Goal: Information Seeking & Learning: Understand process/instructions

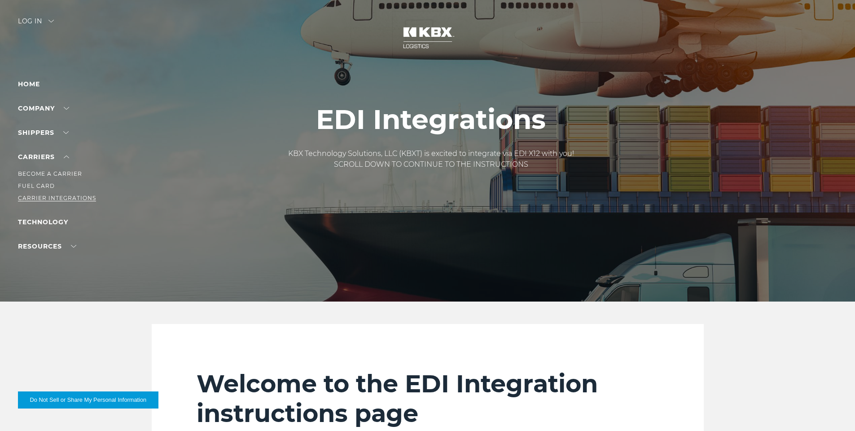
click at [54, 196] on link "Carrier Integrations" at bounding box center [57, 197] width 78 height 7
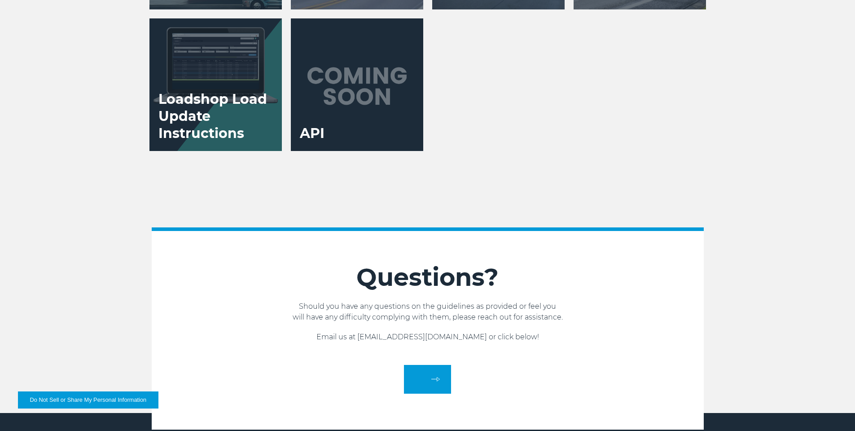
scroll to position [1886, 0]
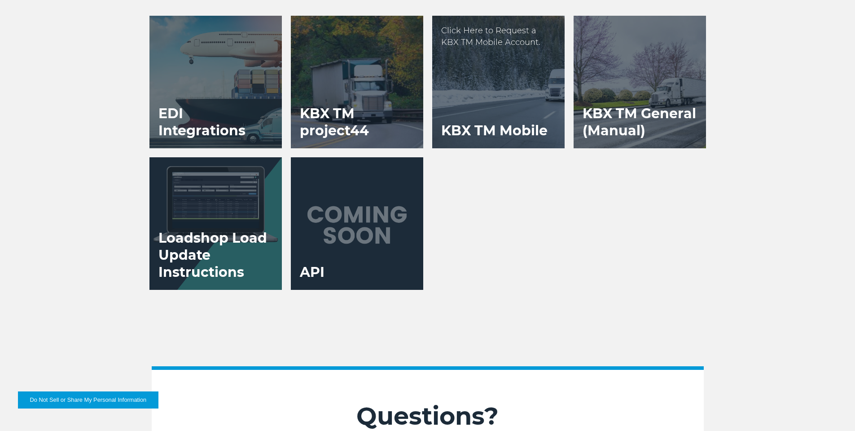
click at [475, 106] on div at bounding box center [498, 82] width 132 height 132
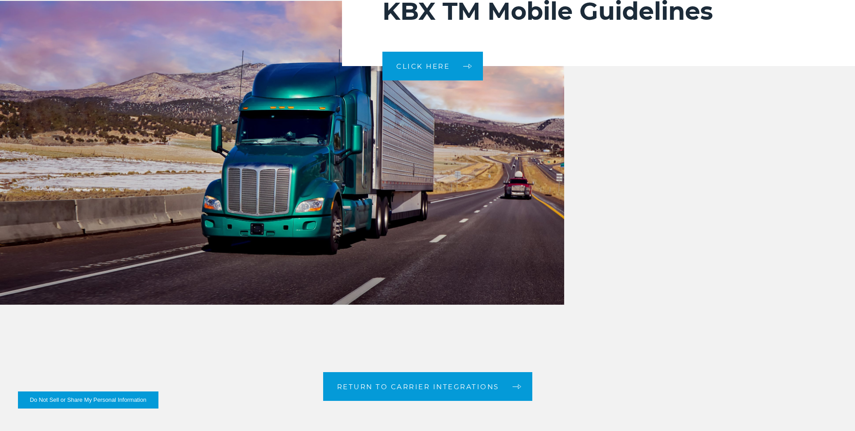
scroll to position [1931, 0]
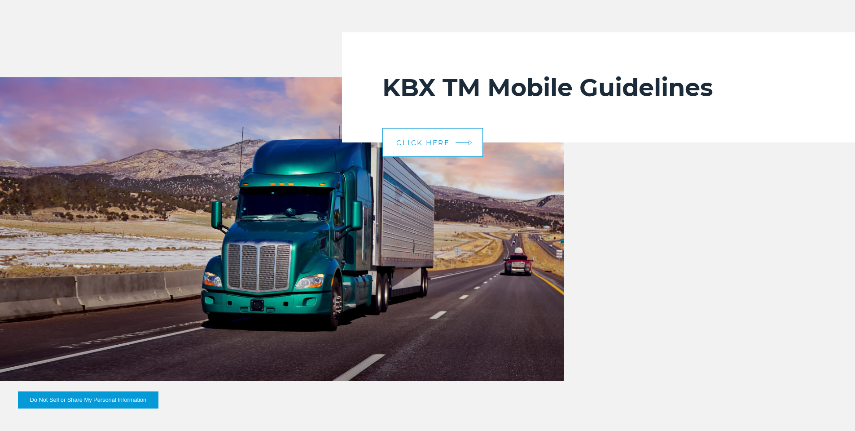
click at [441, 151] on link "CLICK HERE" at bounding box center [433, 142] width 101 height 29
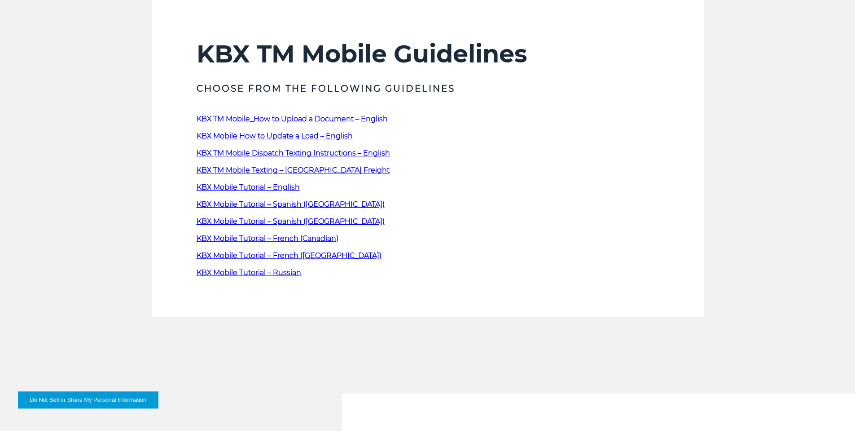
scroll to position [314, 0]
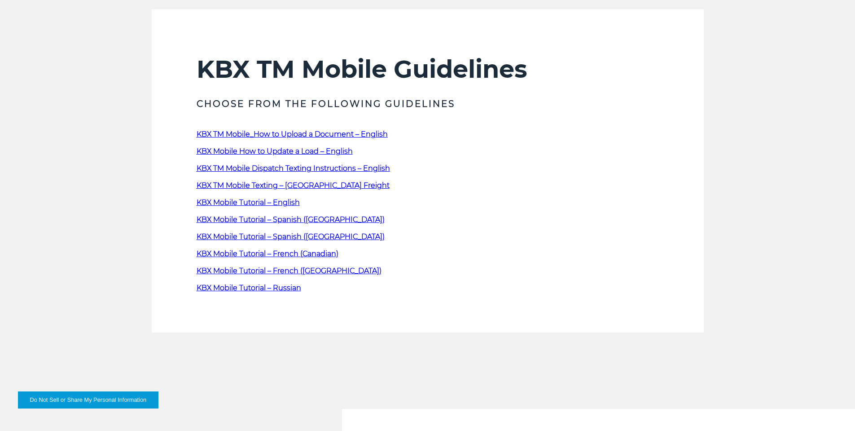
click at [283, 153] on span "KBX Mobile How to Update a Load – English" at bounding box center [275, 151] width 156 height 9
click at [269, 204] on span "KBX Mobile Tutorial – English" at bounding box center [248, 202] width 103 height 9
